Goal: Transaction & Acquisition: Purchase product/service

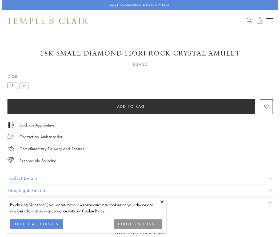
scroll to position [19, 0]
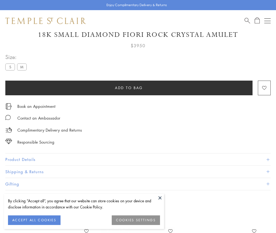
click at [129, 88] on span "Add to bag" at bounding box center [129, 88] width 28 height 6
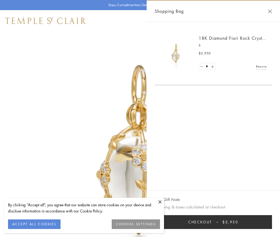
click at [214, 222] on button "Checkout $3,950" at bounding box center [213, 222] width 117 height 14
